Goal: Navigation & Orientation: Find specific page/section

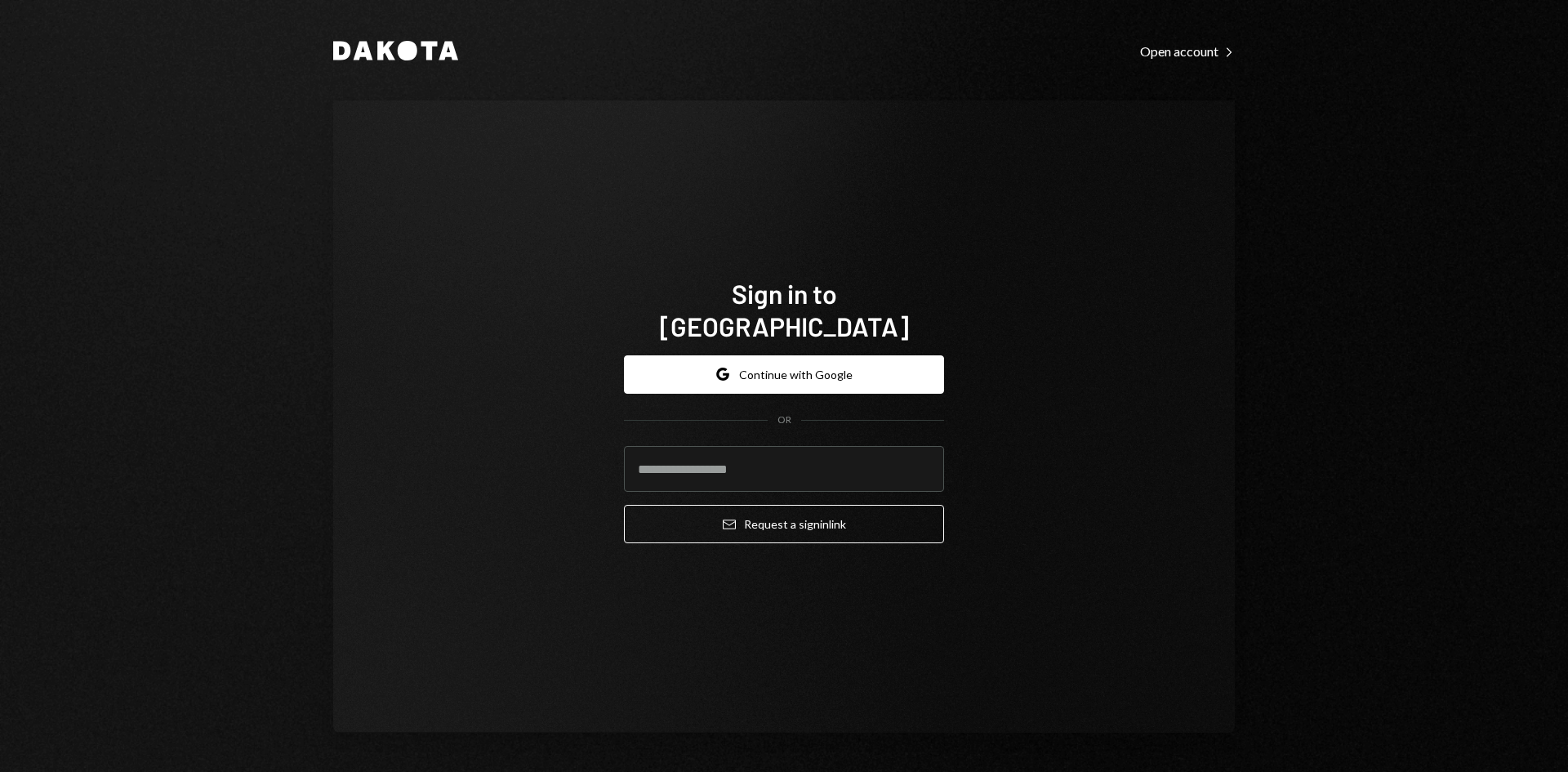
type input "**********"
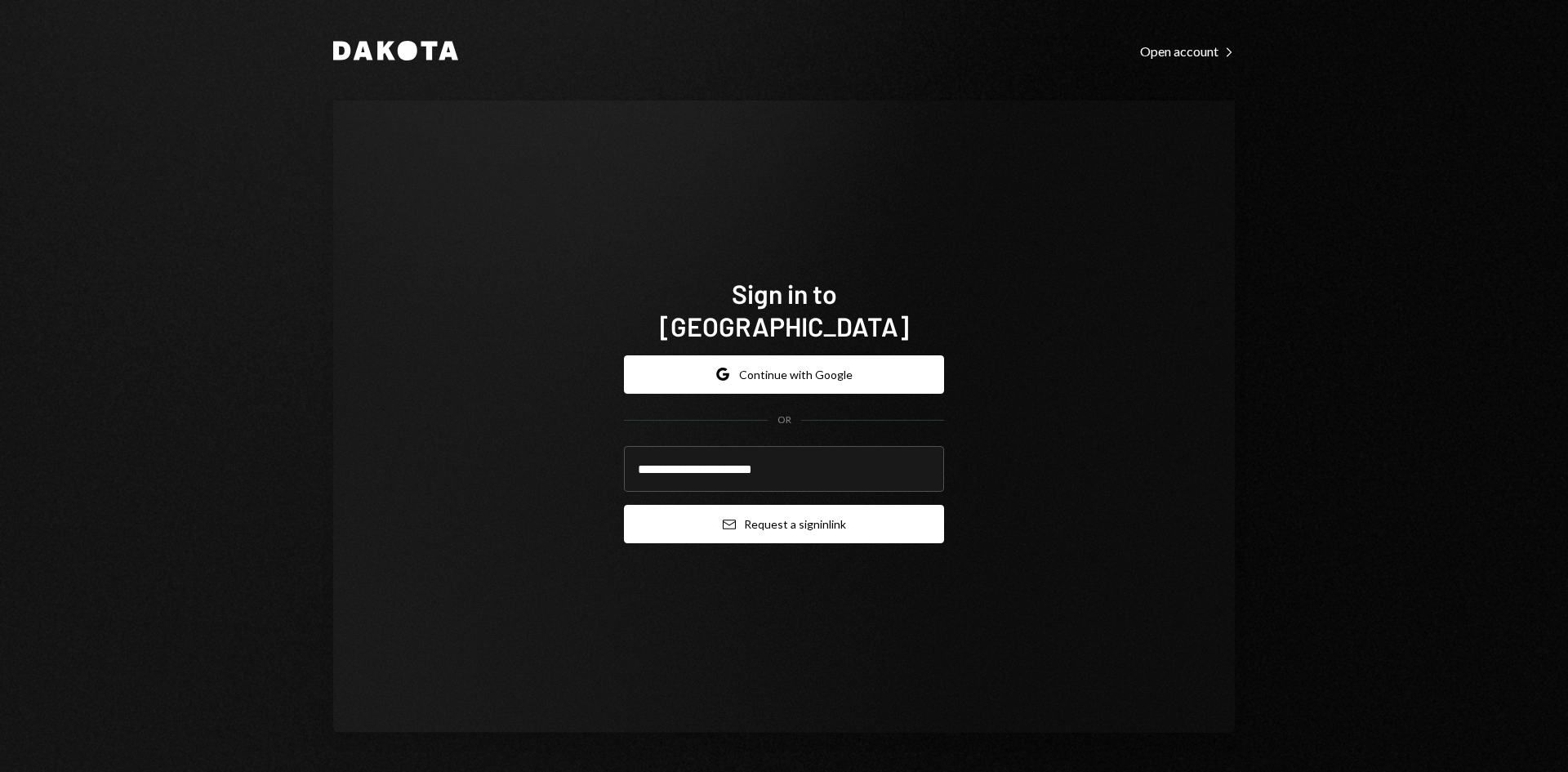
click at [769, 505] on button "Email Request a sign in link" at bounding box center [784, 524] width 320 height 39
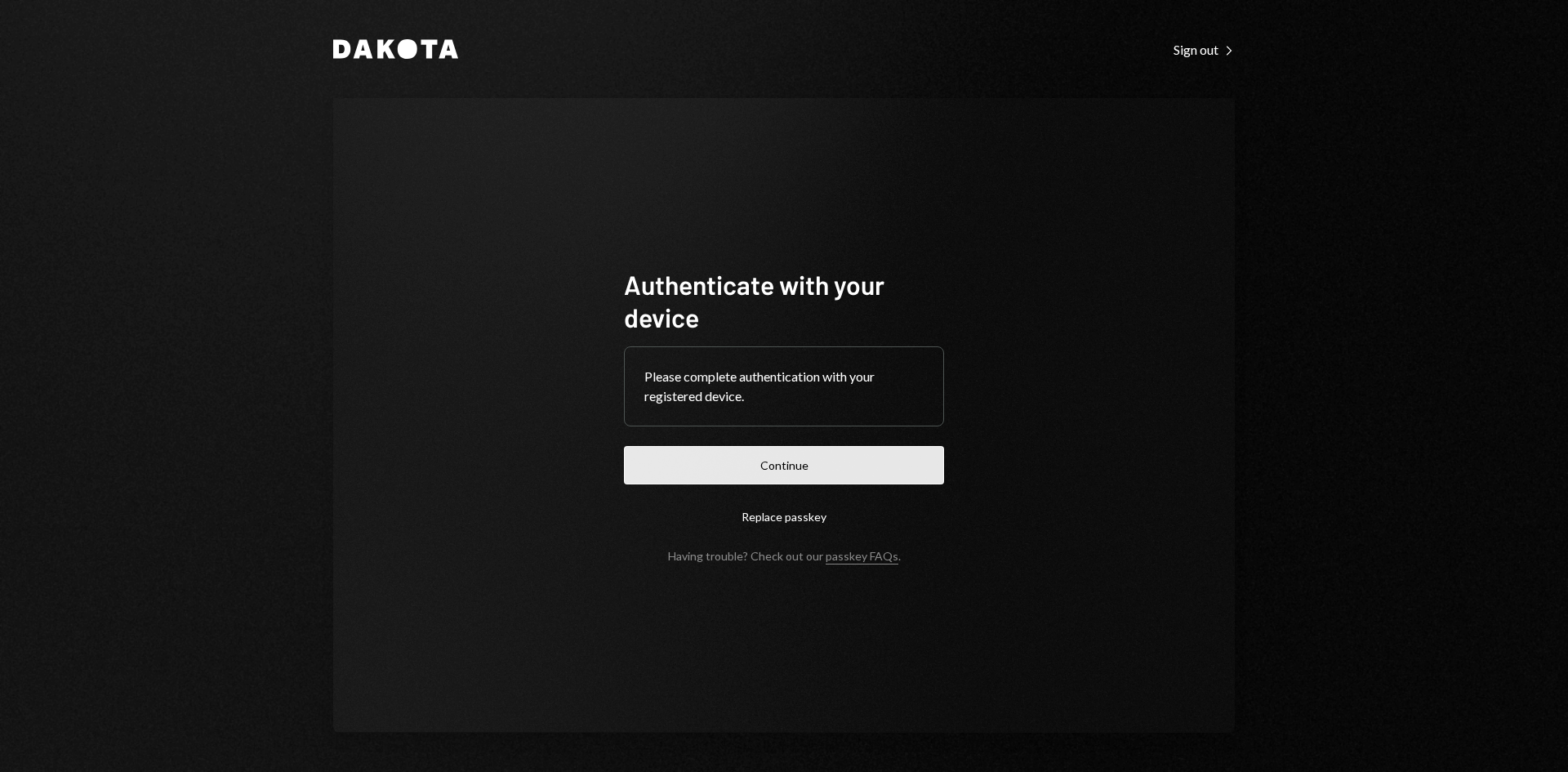
click at [684, 448] on button "Continue" at bounding box center [784, 465] width 320 height 39
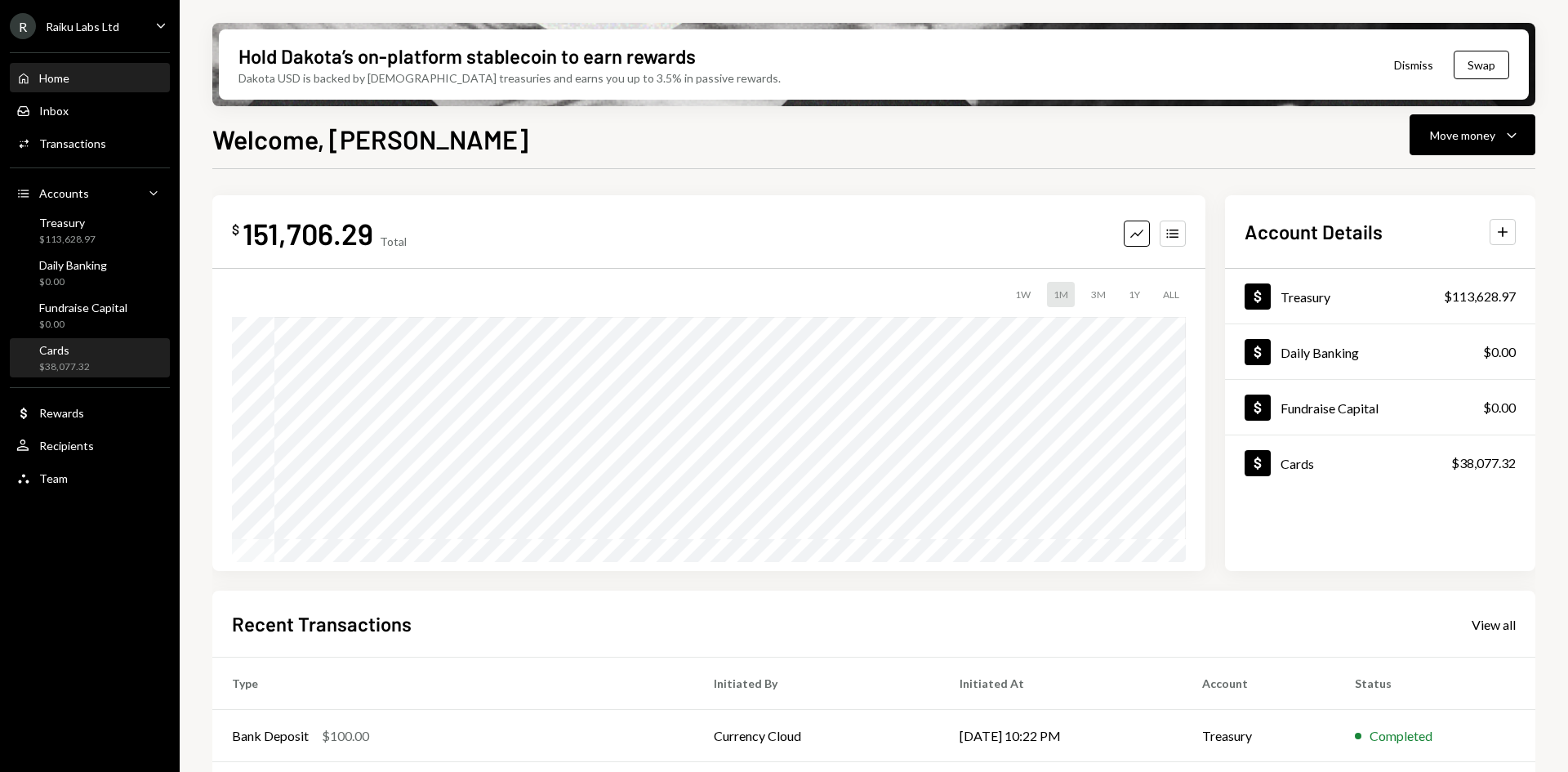
click at [63, 373] on div "$38,077.32" at bounding box center [64, 367] width 51 height 14
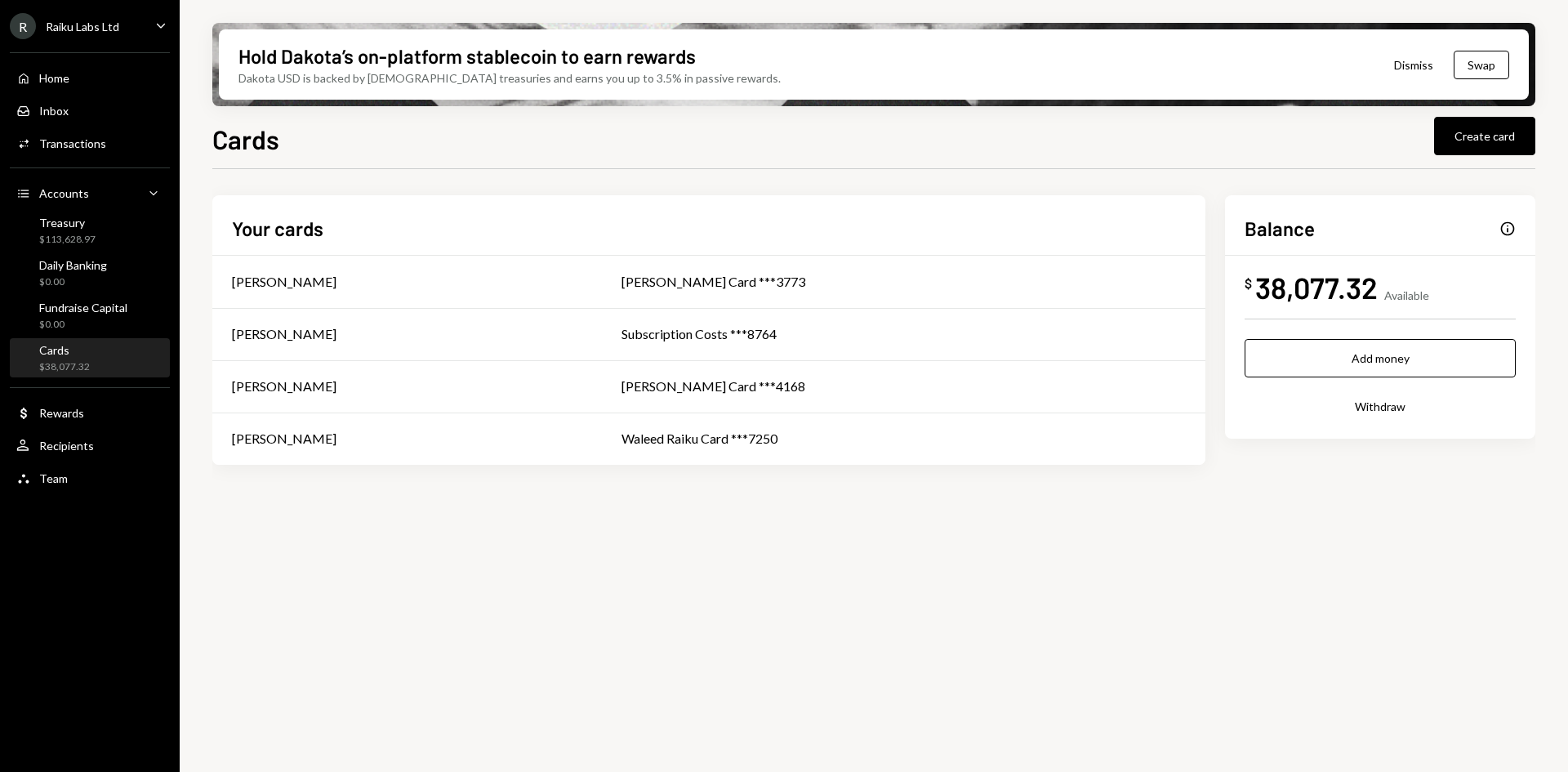
click at [65, 348] on div "Cards" at bounding box center [64, 350] width 51 height 14
click at [381, 328] on div "[PERSON_NAME]" at bounding box center [407, 334] width 350 height 20
click at [48, 85] on div "Home Home" at bounding box center [42, 78] width 53 height 15
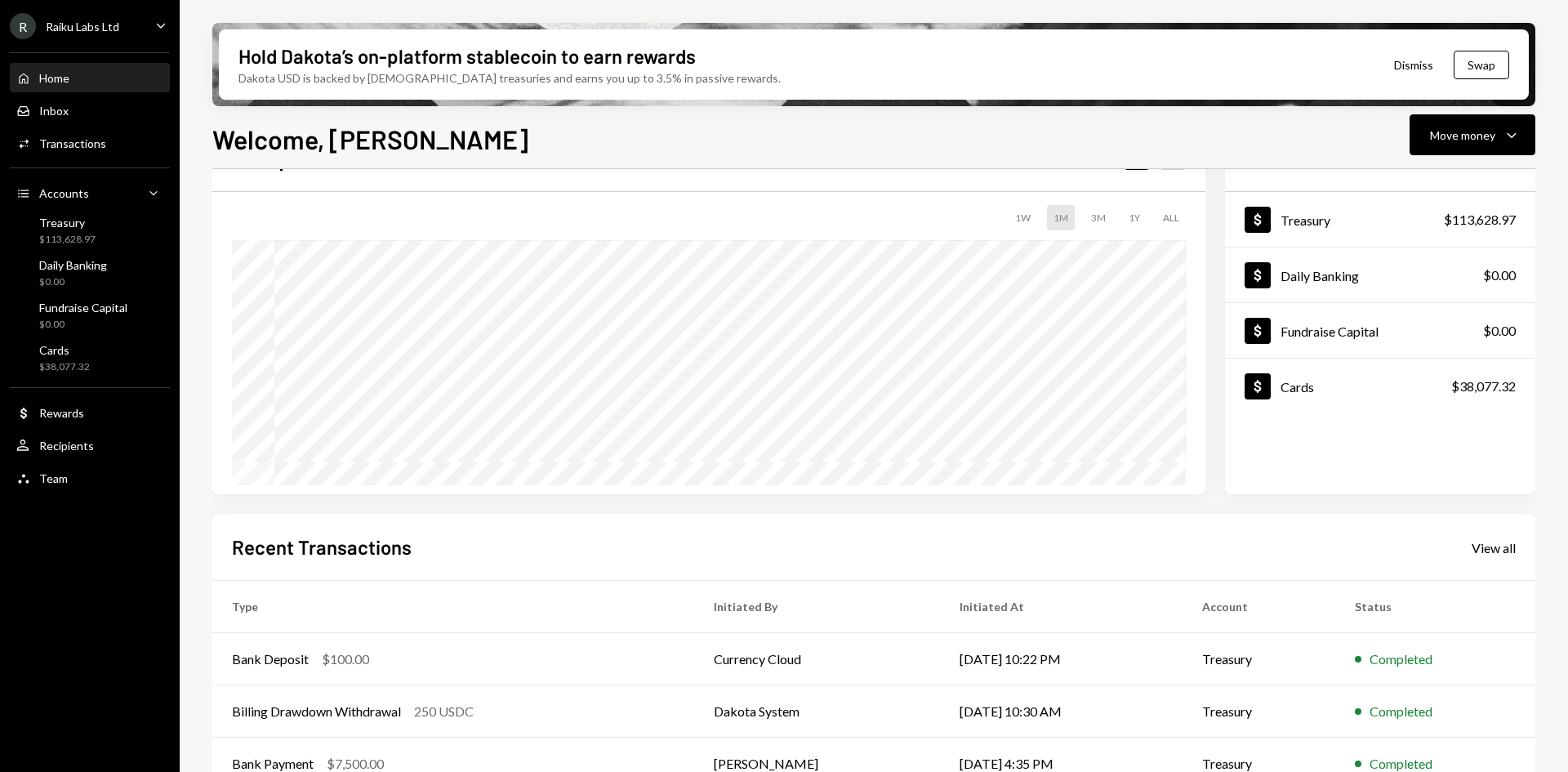
scroll to position [213, 0]
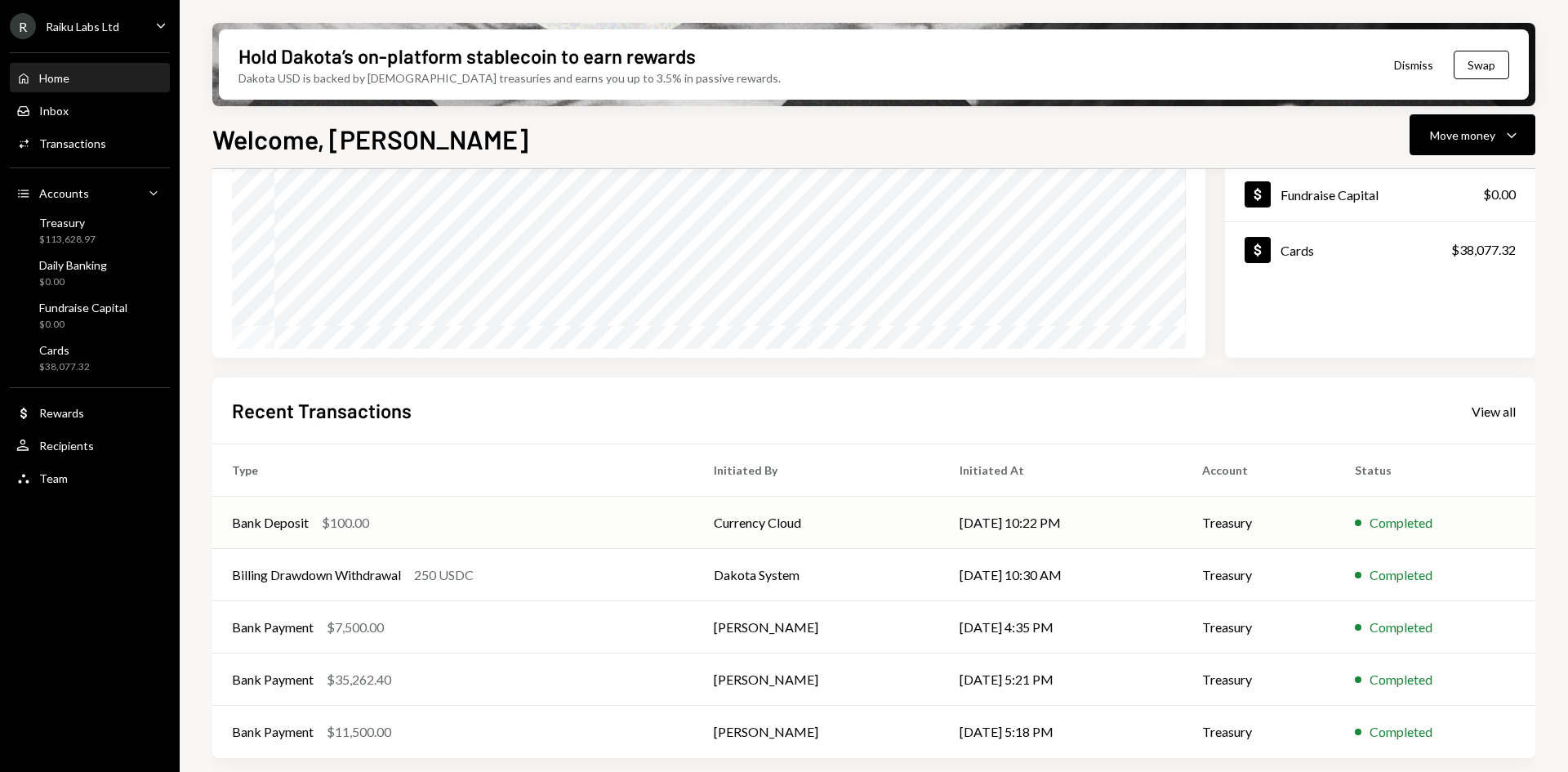
click at [724, 524] on td "Currency Cloud" at bounding box center [816, 523] width 246 height 52
